Goal: Information Seeking & Learning: Learn about a topic

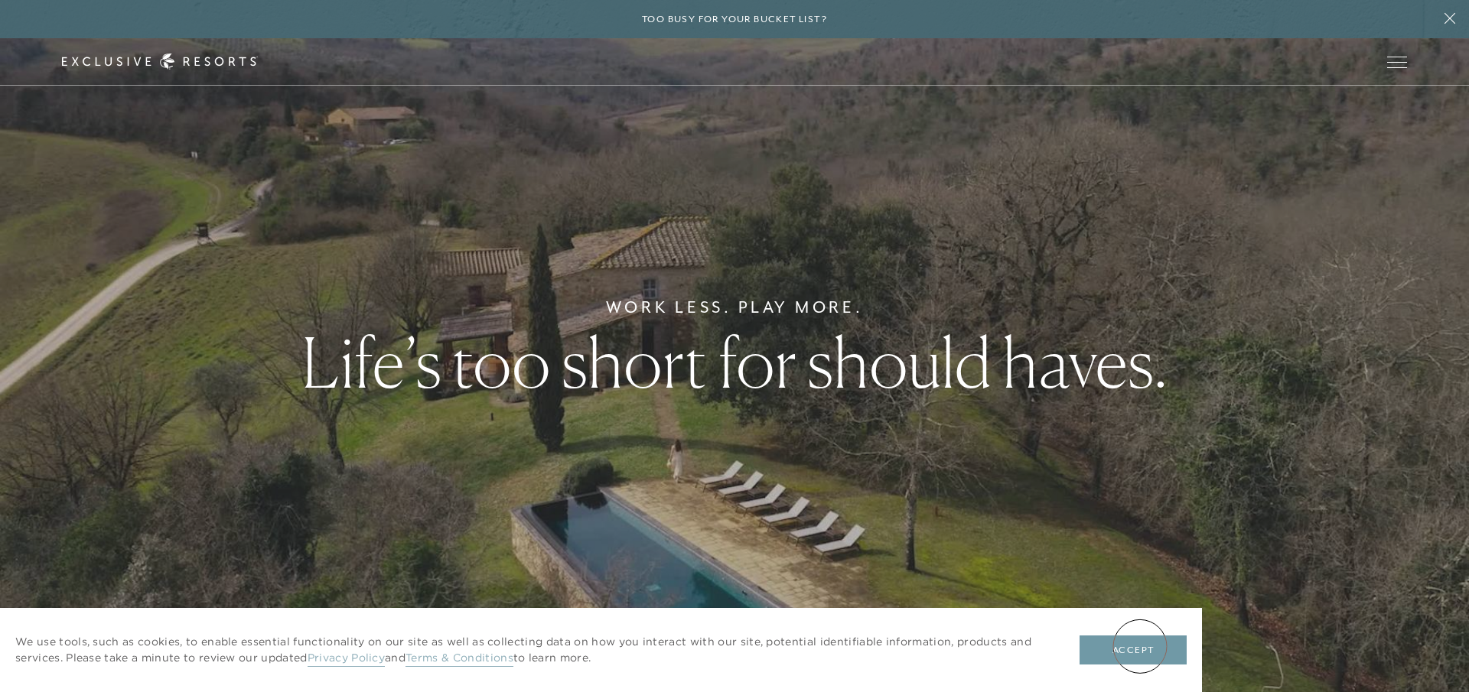
click at [1140, 646] on button "Accept" at bounding box center [1132, 650] width 107 height 29
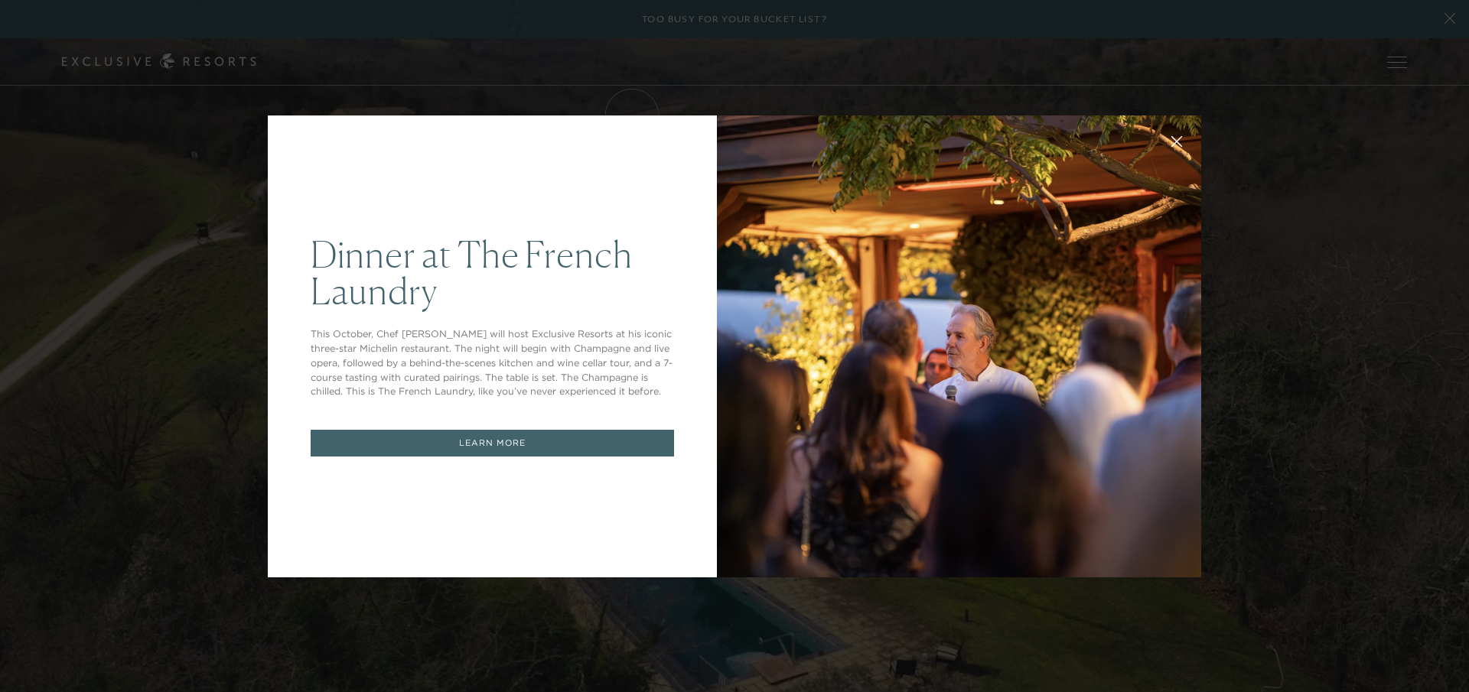
click at [1286, 275] on div "Dinner at The [GEOGRAPHIC_DATA] This October, Chef [PERSON_NAME] will host Excl…" at bounding box center [734, 346] width 1469 height 692
click at [1199, 288] on div "Dinner at The [GEOGRAPHIC_DATA] This October, Chef [PERSON_NAME] will host Excl…" at bounding box center [734, 346] width 1469 height 692
click at [213, 149] on div "Dinner at The [GEOGRAPHIC_DATA] This October, Chef [PERSON_NAME] will host Excl…" at bounding box center [734, 346] width 1469 height 692
click at [510, 441] on link "LEARN MORE" at bounding box center [492, 443] width 363 height 27
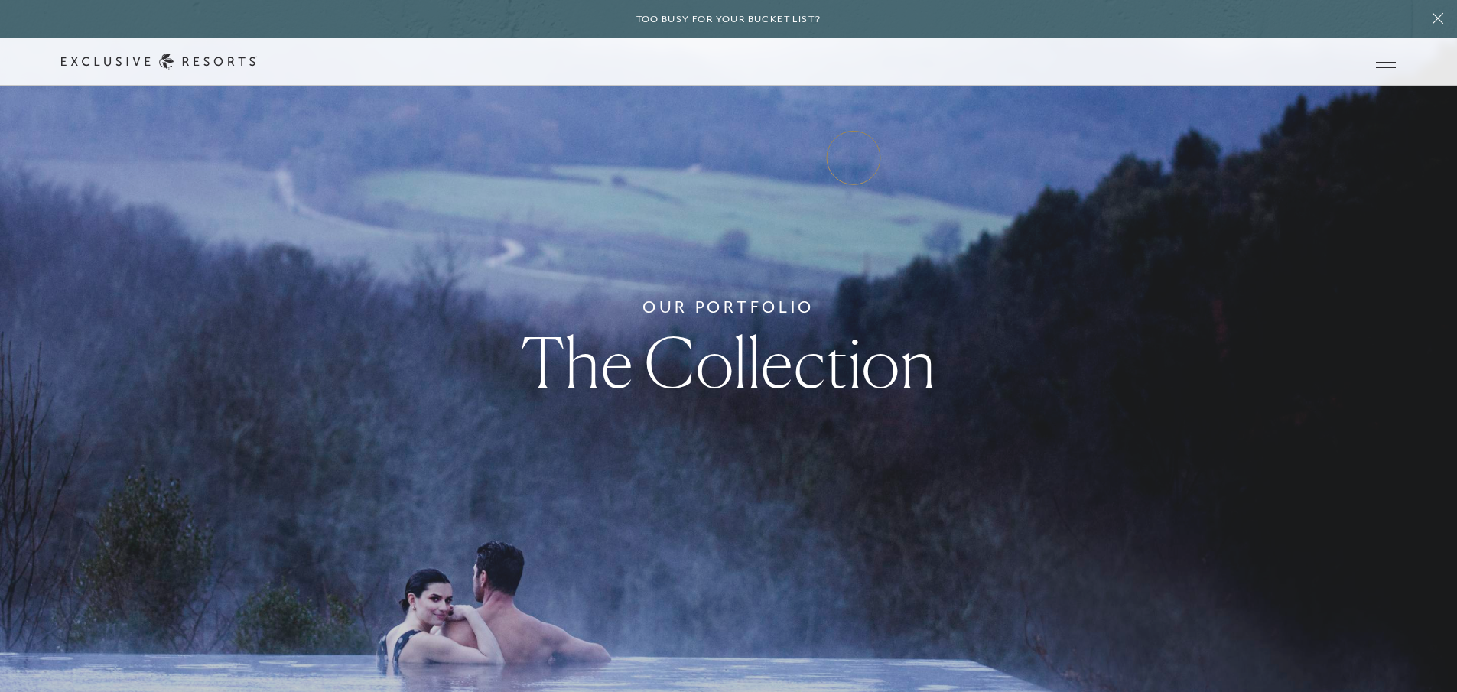
click at [0, 0] on link "VIP Benefits" at bounding box center [0, 0] width 0 height 0
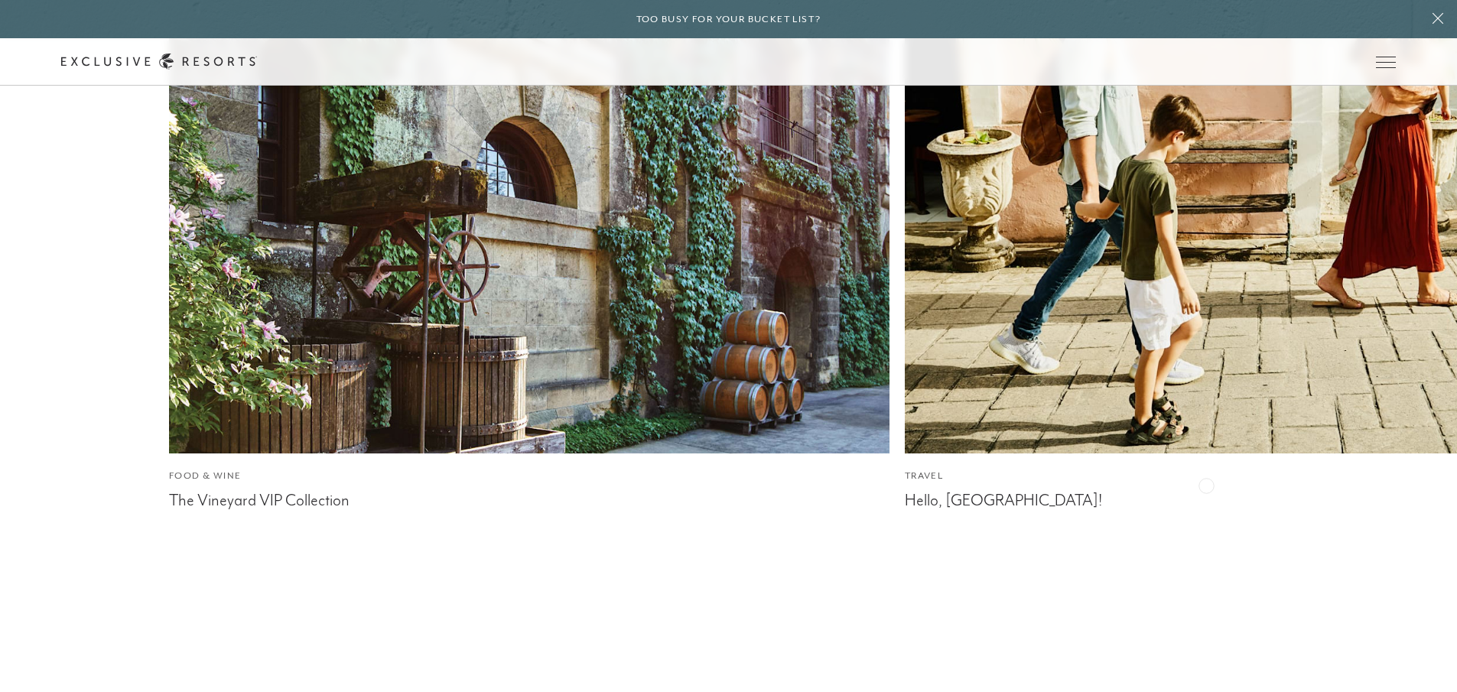
scroll to position [3531, 0]
